Goal: Task Accomplishment & Management: Manage account settings

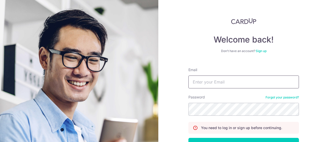
click at [210, 85] on input "Email" at bounding box center [244, 81] width 111 height 13
click at [221, 79] on input "Email" at bounding box center [244, 81] width 111 height 13
type input "[EMAIL_ADDRESS][DOMAIN_NAME]"
click at [189, 138] on button "Log in" at bounding box center [244, 144] width 111 height 13
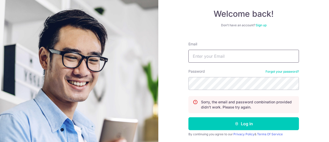
click at [205, 60] on input "Email" at bounding box center [244, 56] width 111 height 13
type input "[EMAIL_ADDRESS][DOMAIN_NAME]"
click at [189, 117] on button "Log in" at bounding box center [244, 123] width 111 height 13
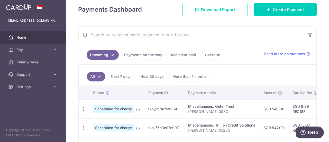
scroll to position [103, 0]
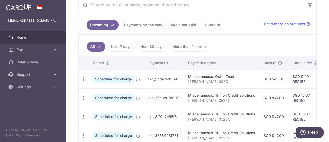
click at [199, 93] on div "Miscellaneous. Trillion Credit Solutions" at bounding box center [221, 95] width 67 height 5
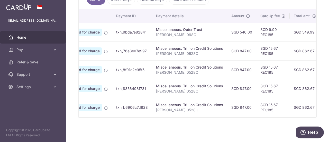
scroll to position [0, 17]
